Goal: Communication & Community: Answer question/provide support

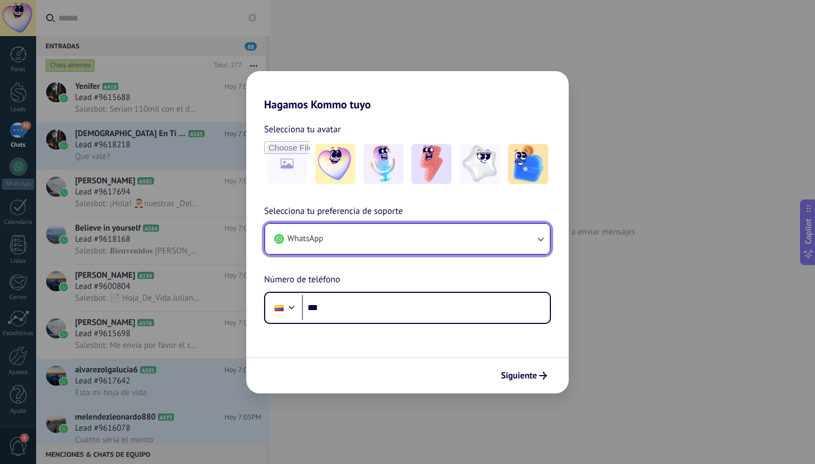
click at [322, 237] on span "WhatsApp" at bounding box center [305, 238] width 36 height 11
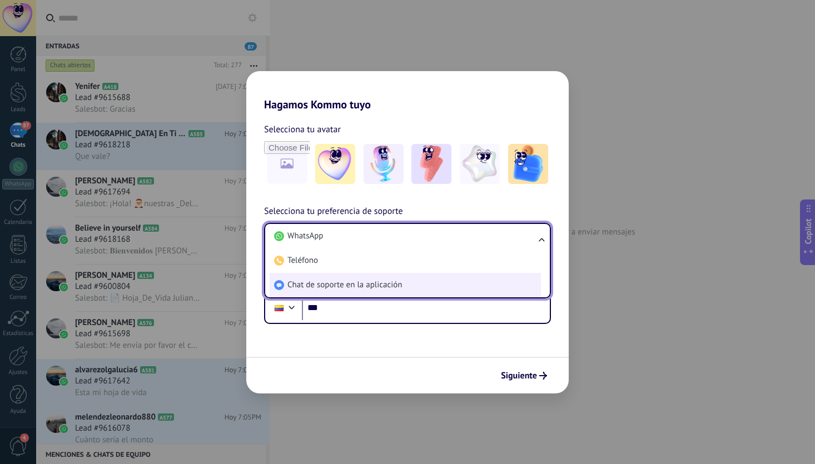
click at [320, 278] on li "Chat de soporte en la aplicación" at bounding box center [405, 285] width 271 height 24
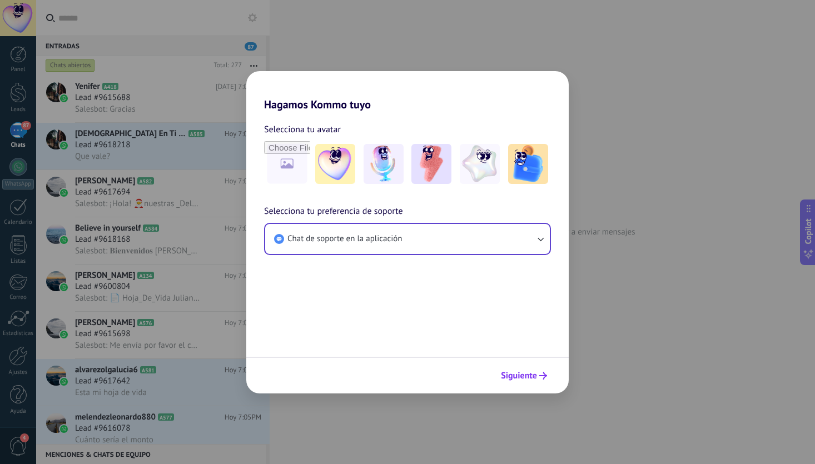
click at [521, 373] on span "Siguiente" at bounding box center [519, 376] width 36 height 8
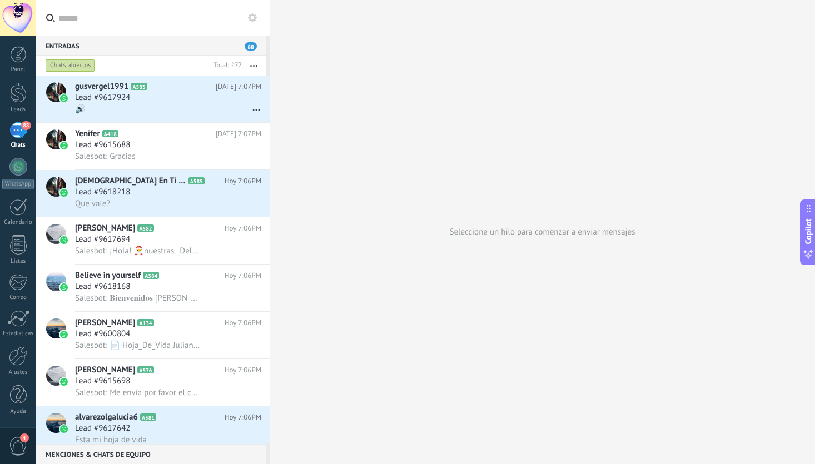
click at [27, 16] on div at bounding box center [18, 18] width 36 height 36
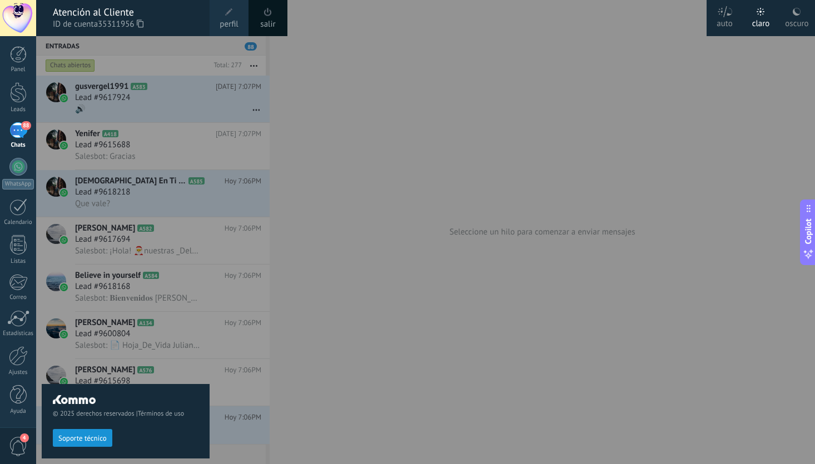
click at [27, 16] on div at bounding box center [18, 18] width 36 height 36
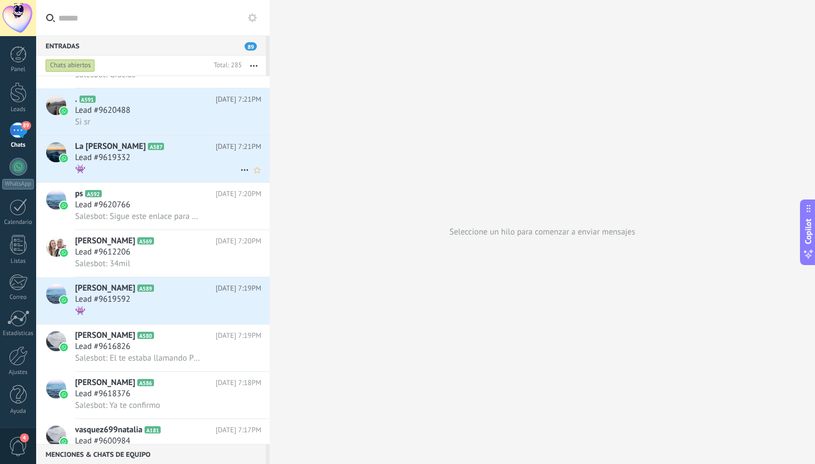
scroll to position [38, 0]
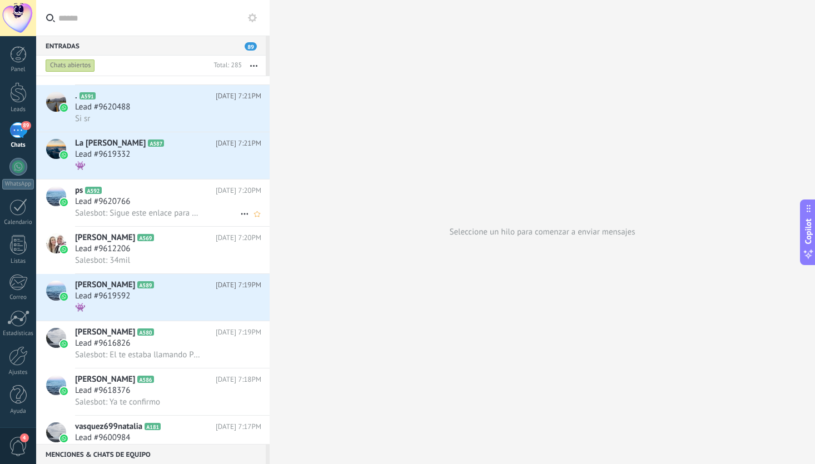
click at [152, 201] on div "Lead #9620766" at bounding box center [168, 201] width 186 height 11
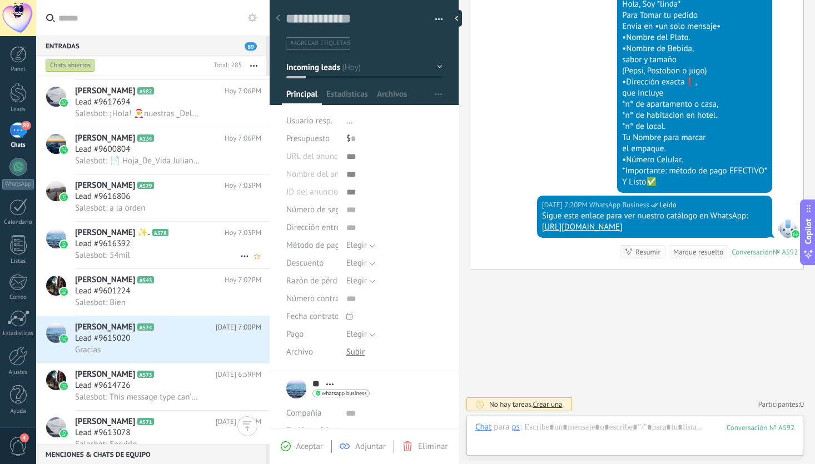
scroll to position [858, 0]
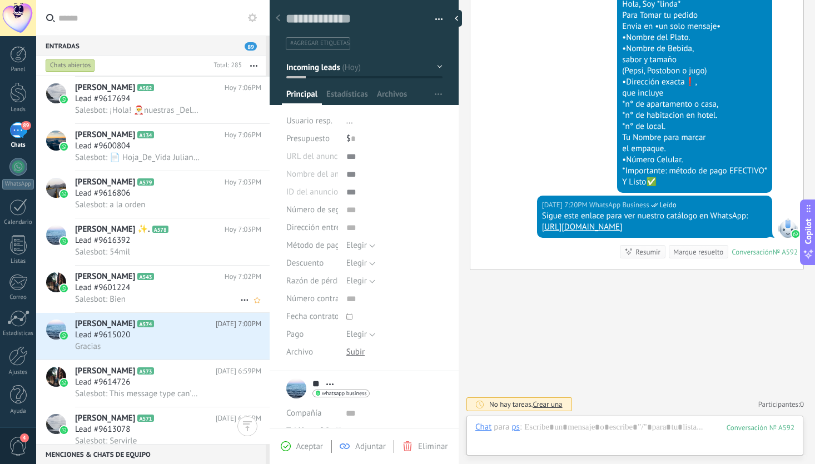
click at [177, 298] on div "Salesbot: Bien" at bounding box center [168, 299] width 186 height 12
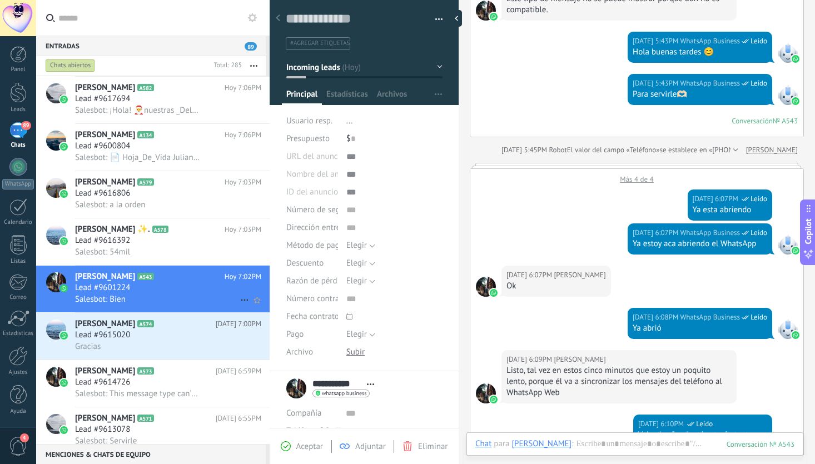
scroll to position [858, 0]
click at [185, 255] on div "Salesbot: 54mil" at bounding box center [168, 252] width 186 height 12
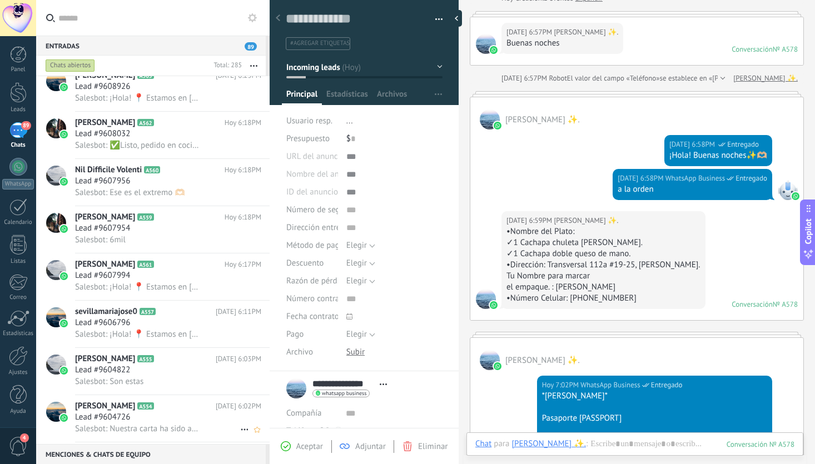
scroll to position [1750, 0]
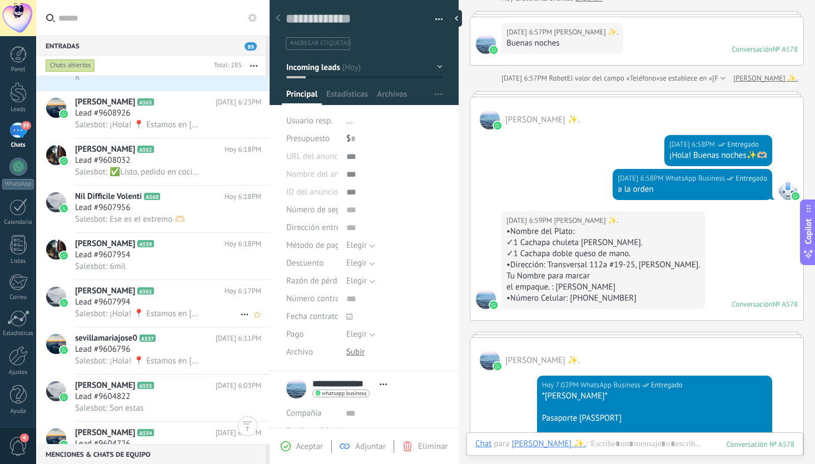
click at [175, 297] on h2 "[PERSON_NAME] A561" at bounding box center [150, 291] width 150 height 11
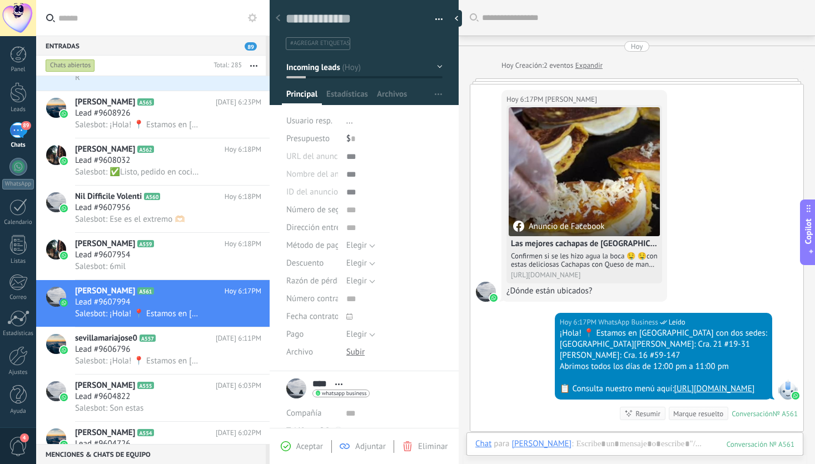
click at [561, 227] on div "Anuncio de Facebook" at bounding box center [558, 226] width 91 height 11
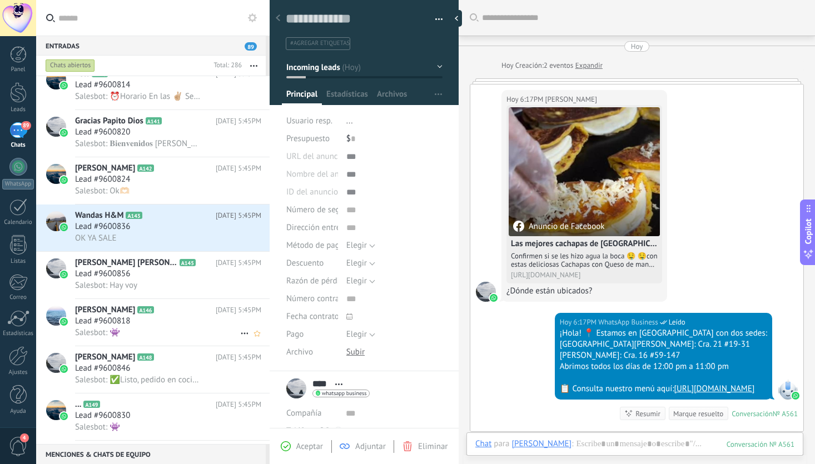
scroll to position [3080, 0]
click at [181, 227] on div "Lead #9600836" at bounding box center [168, 225] width 186 height 11
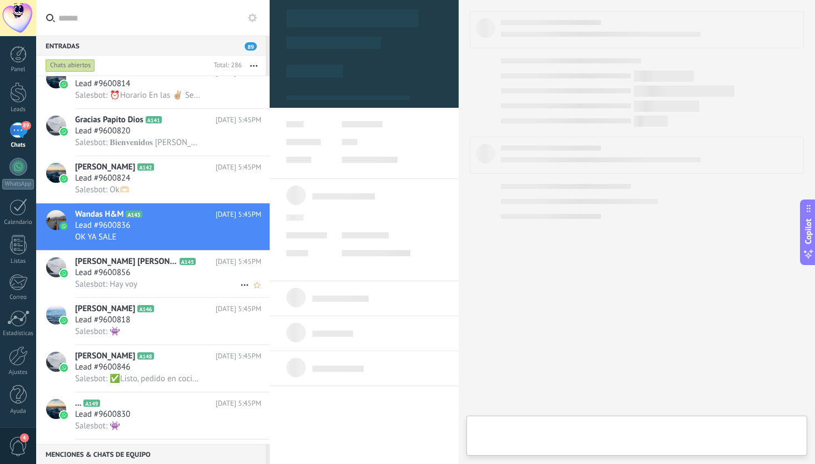
click at [199, 267] on icon at bounding box center [204, 261] width 11 height 11
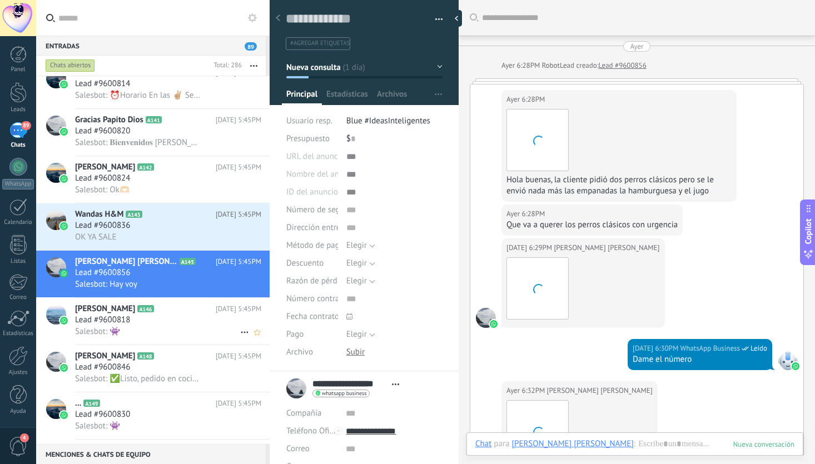
scroll to position [906, 0]
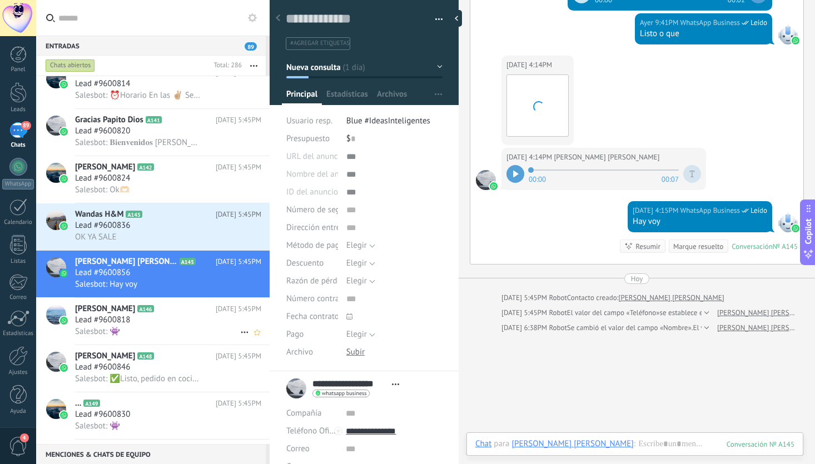
click at [165, 325] on div "Lead #9600818" at bounding box center [168, 320] width 186 height 11
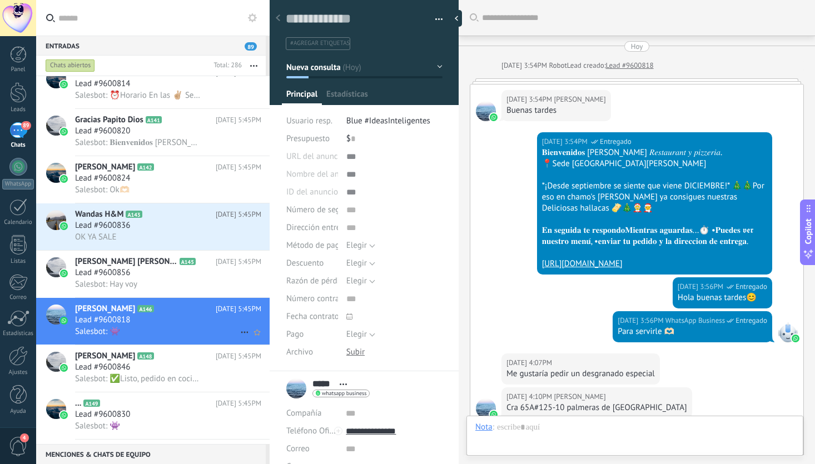
scroll to position [449, 0]
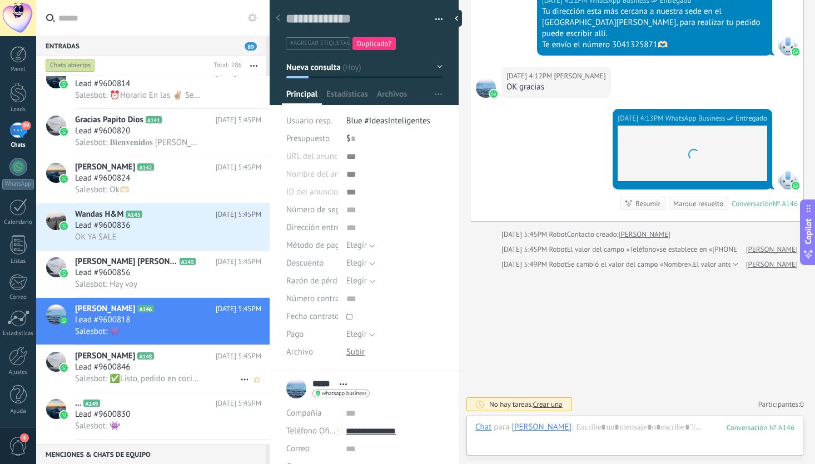
click at [175, 362] on h2 "[PERSON_NAME] A148" at bounding box center [145, 356] width 141 height 11
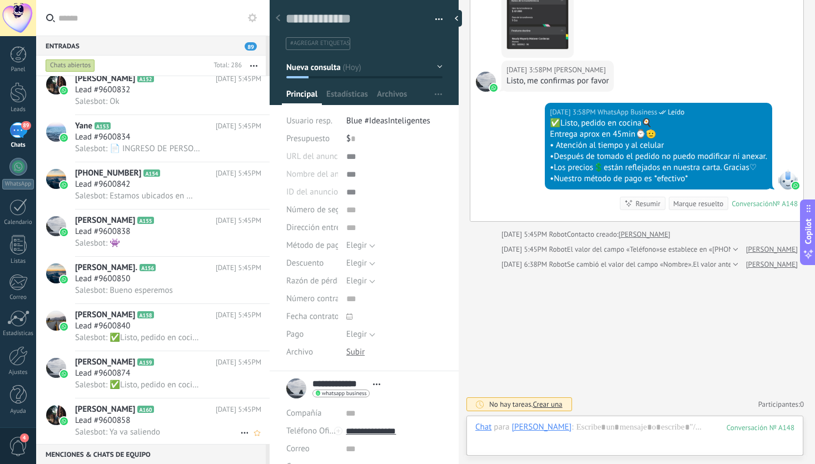
scroll to position [3854, 0]
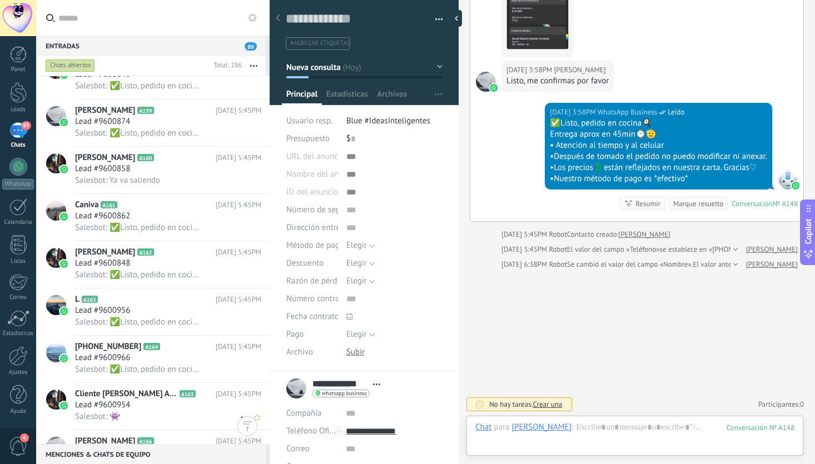
click at [163, 411] on div "Lead #9600954" at bounding box center [168, 405] width 186 height 11
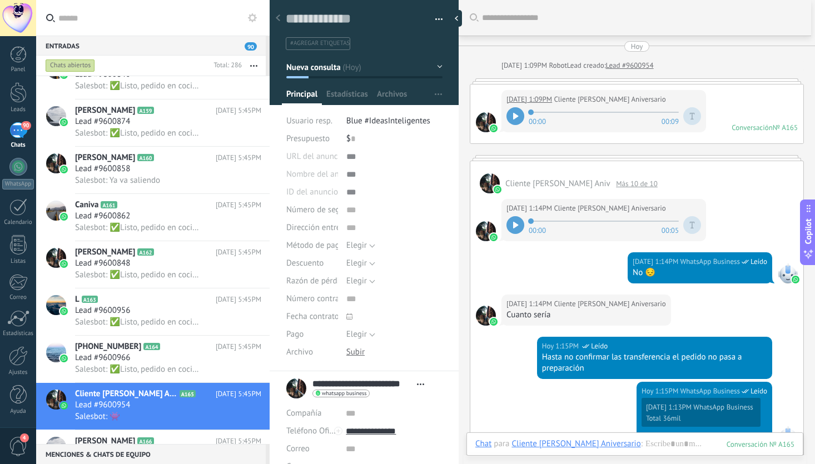
click at [516, 114] on icon at bounding box center [515, 116] width 5 height 7
click at [633, 188] on div "Más 10 de 10" at bounding box center [636, 183] width 53 height 9
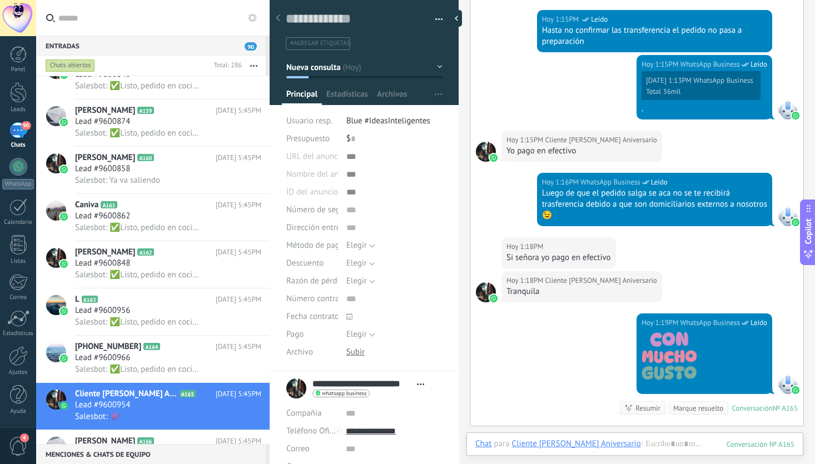
scroll to position [1224, 0]
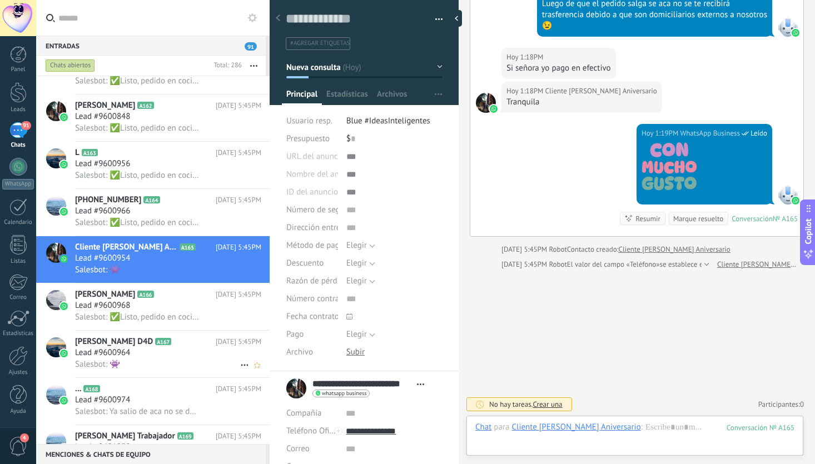
scroll to position [4006, 0]
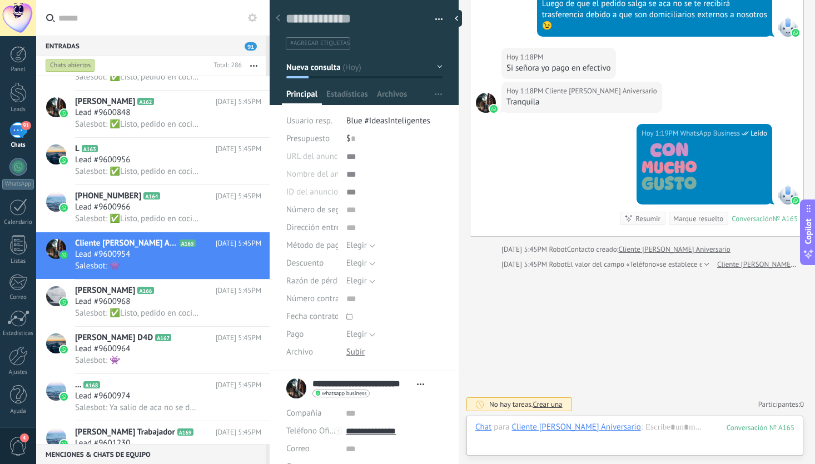
click at [23, 130] on div "91" at bounding box center [18, 130] width 18 height 16
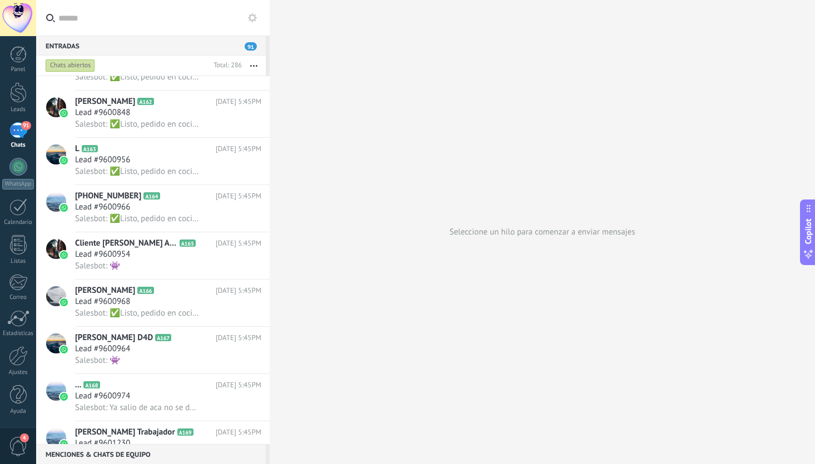
click at [23, 130] on div "91" at bounding box center [18, 130] width 18 height 16
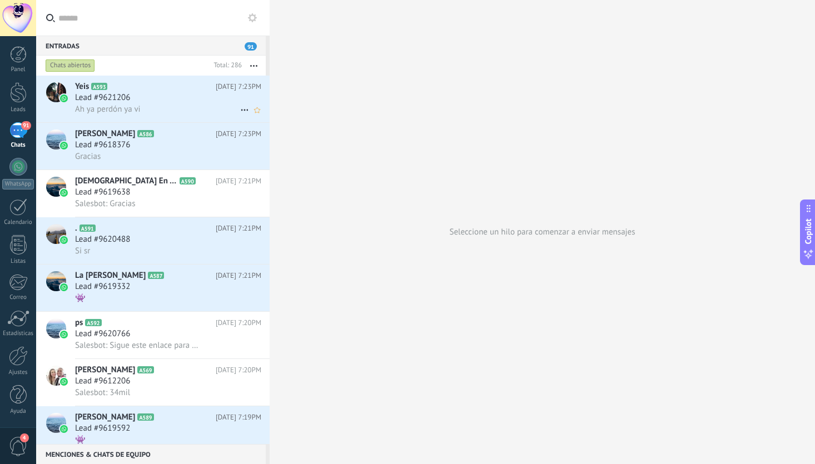
click at [212, 101] on div "Lead #9621206" at bounding box center [168, 97] width 186 height 11
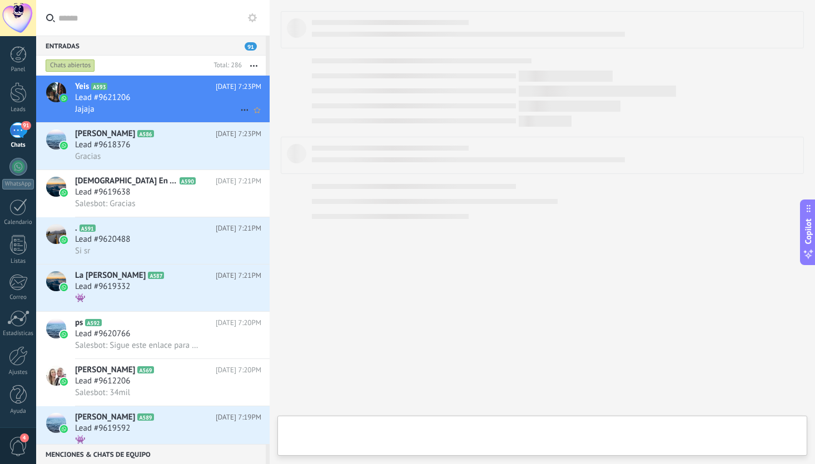
type textarea "**********"
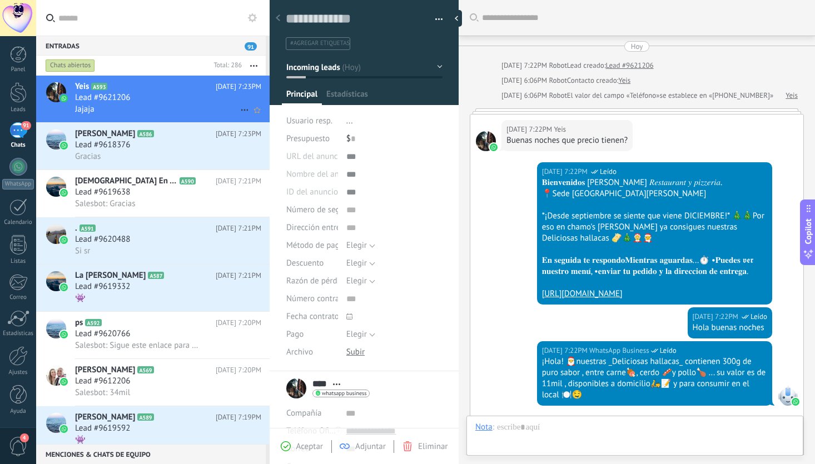
scroll to position [337, 0]
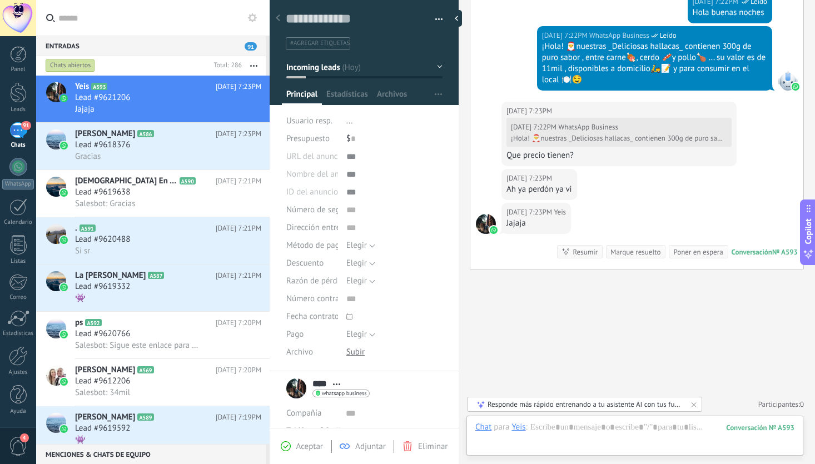
click at [544, 143] on div "[DATE] 7:22PM WhatsApp Business ¡Hola! 🎅nuestras _Deliciosas hallacas_ contiene…" at bounding box center [618, 132] width 225 height 29
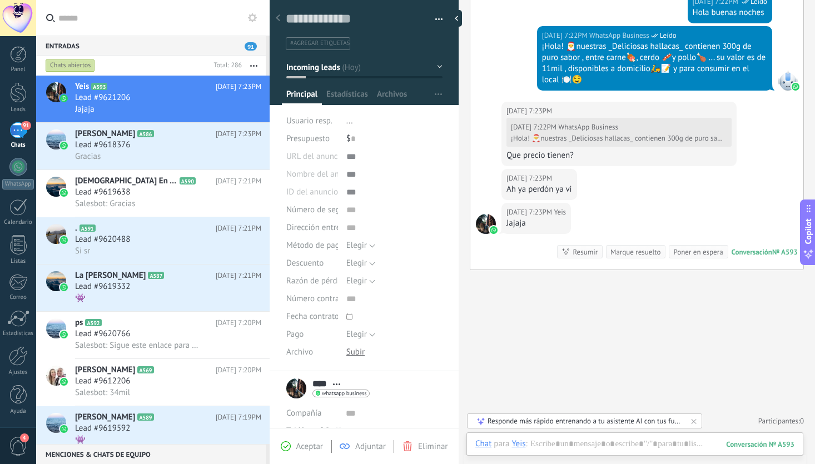
scroll to position [328, 0]
click at [11, 16] on div at bounding box center [18, 18] width 36 height 36
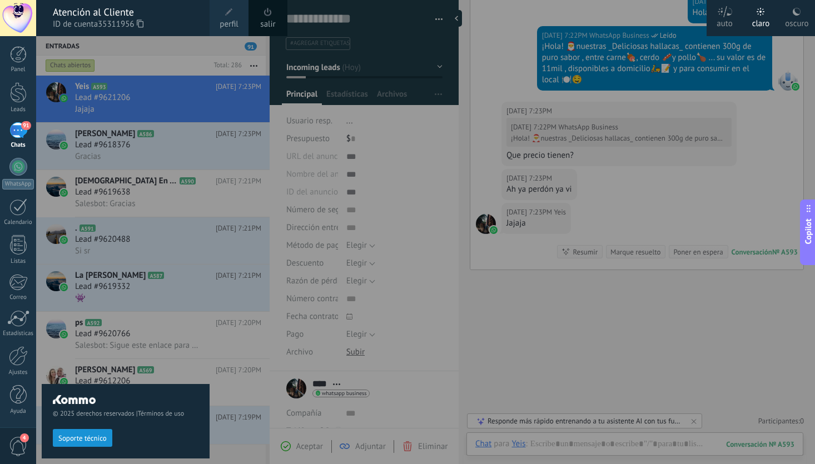
click at [267, 21] on link "salir" at bounding box center [267, 24] width 15 height 12
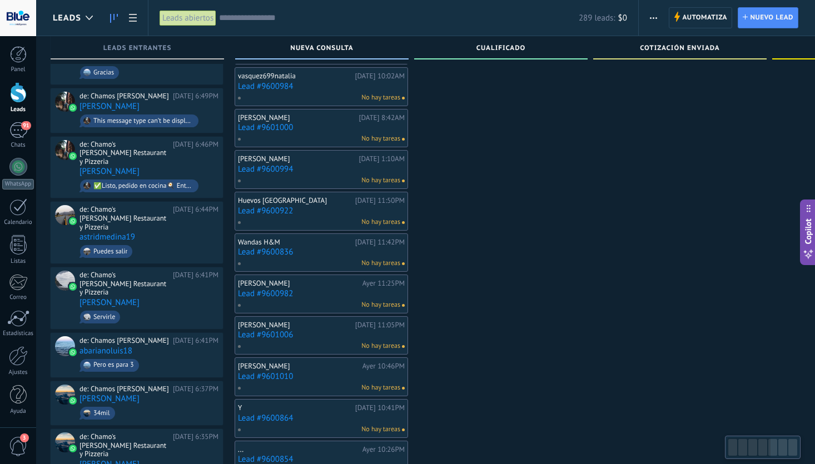
scroll to position [0, 1]
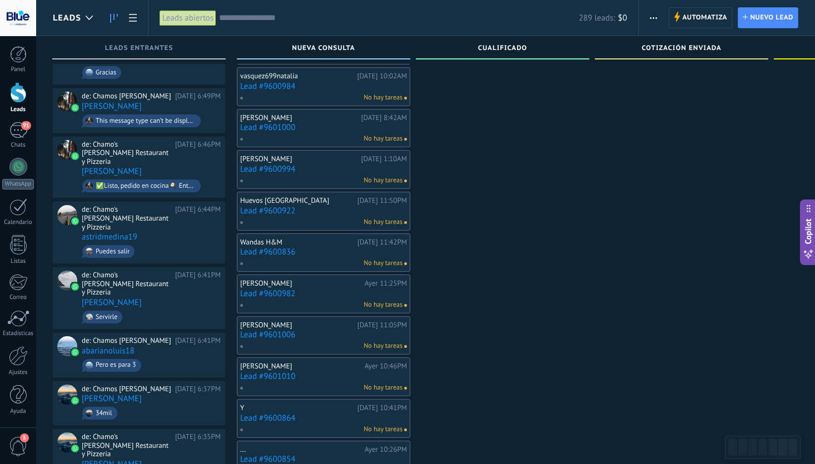
click at [273, 168] on link "Lead #9600994" at bounding box center [323, 169] width 167 height 9
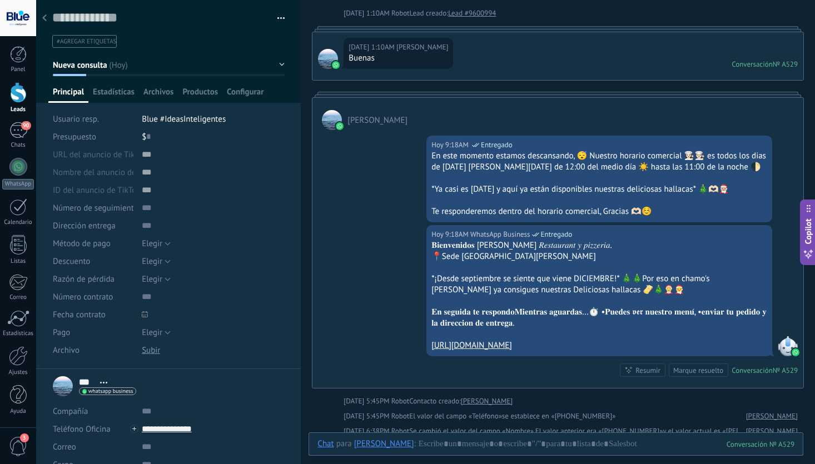
scroll to position [61, 0]
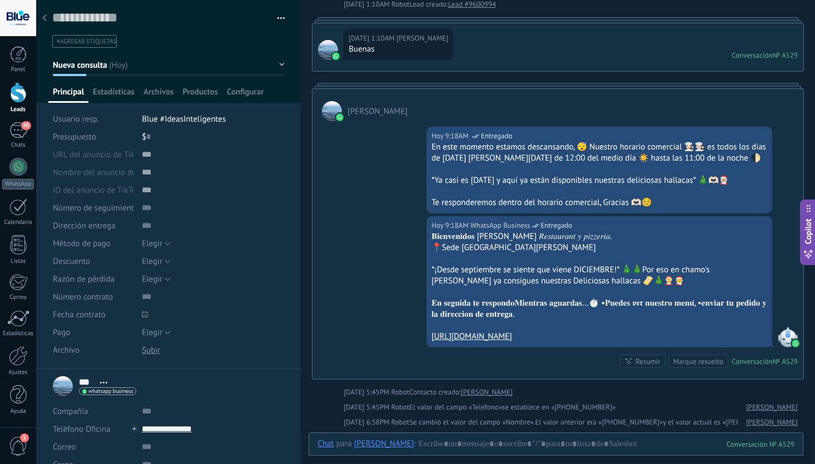
click at [46, 16] on use at bounding box center [44, 17] width 4 height 7
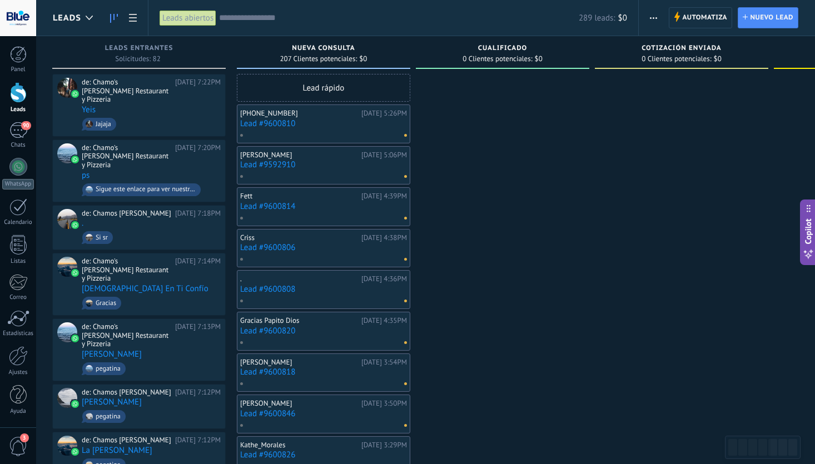
scroll to position [1239, 0]
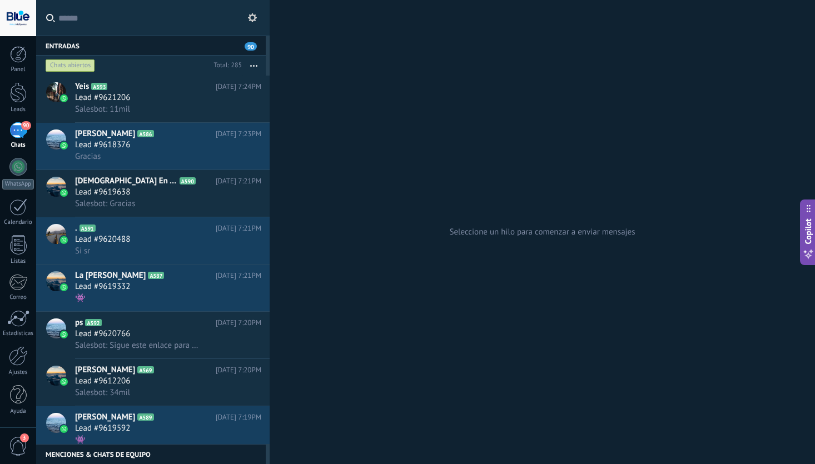
click at [24, 132] on div "90" at bounding box center [18, 130] width 18 height 16
click at [148, 113] on div "Salesbot: 11mil" at bounding box center [168, 109] width 186 height 12
